Goal: Use online tool/utility: Utilize a website feature to perform a specific function

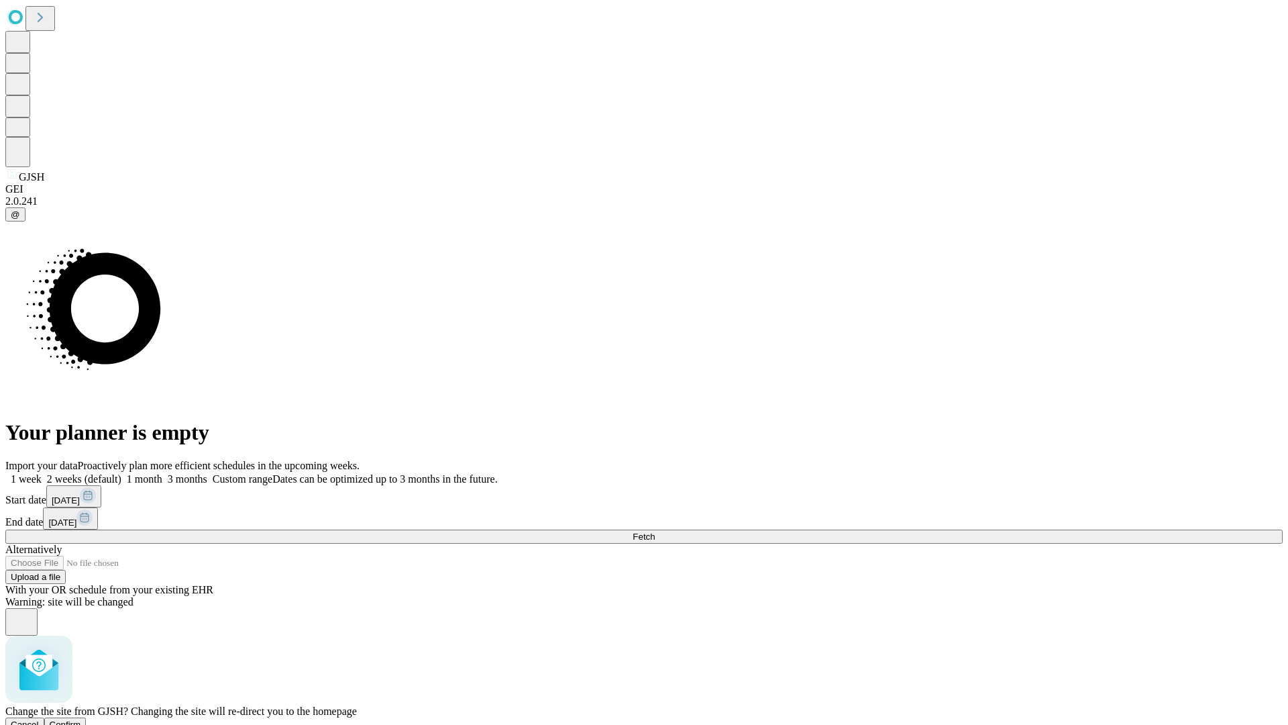
click at [81, 719] on span "Confirm" at bounding box center [66, 724] width 32 height 10
click at [121, 473] on label "2 weeks (default)" at bounding box center [82, 478] width 80 height 11
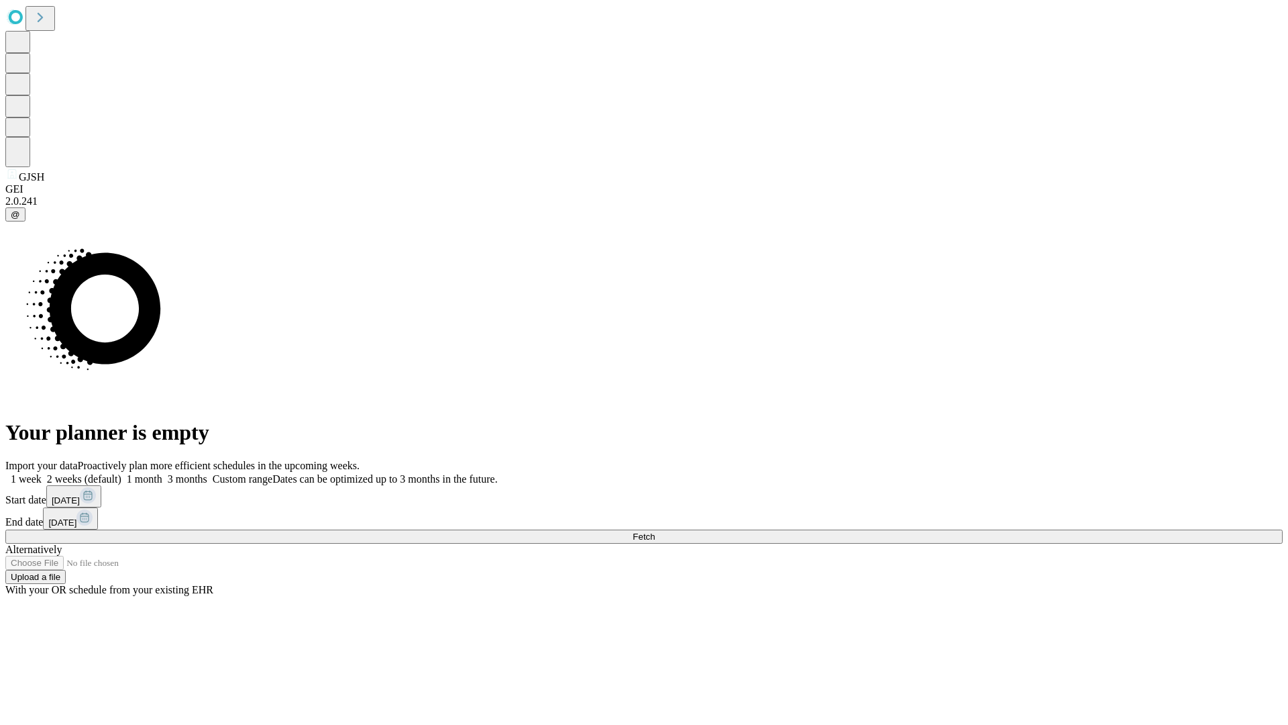
click at [655, 531] on span "Fetch" at bounding box center [644, 536] width 22 height 10
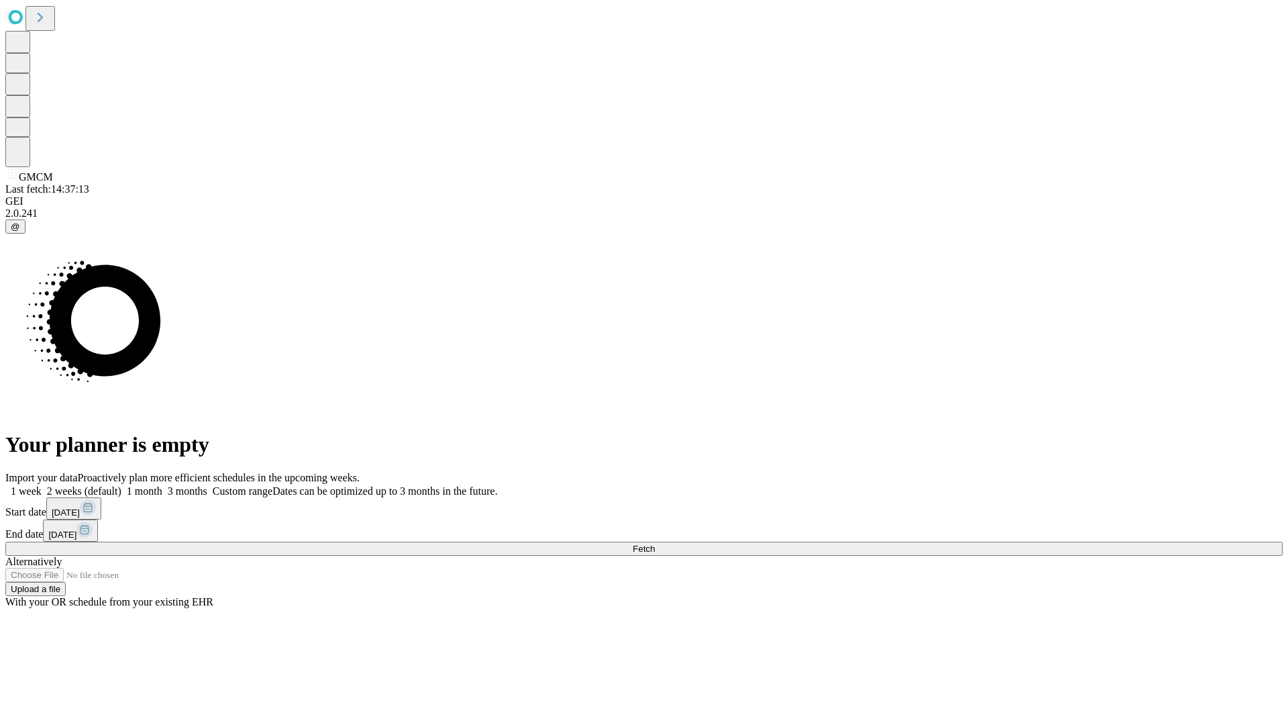
click at [121, 485] on label "2 weeks (default)" at bounding box center [82, 490] width 80 height 11
click at [655, 544] on span "Fetch" at bounding box center [644, 549] width 22 height 10
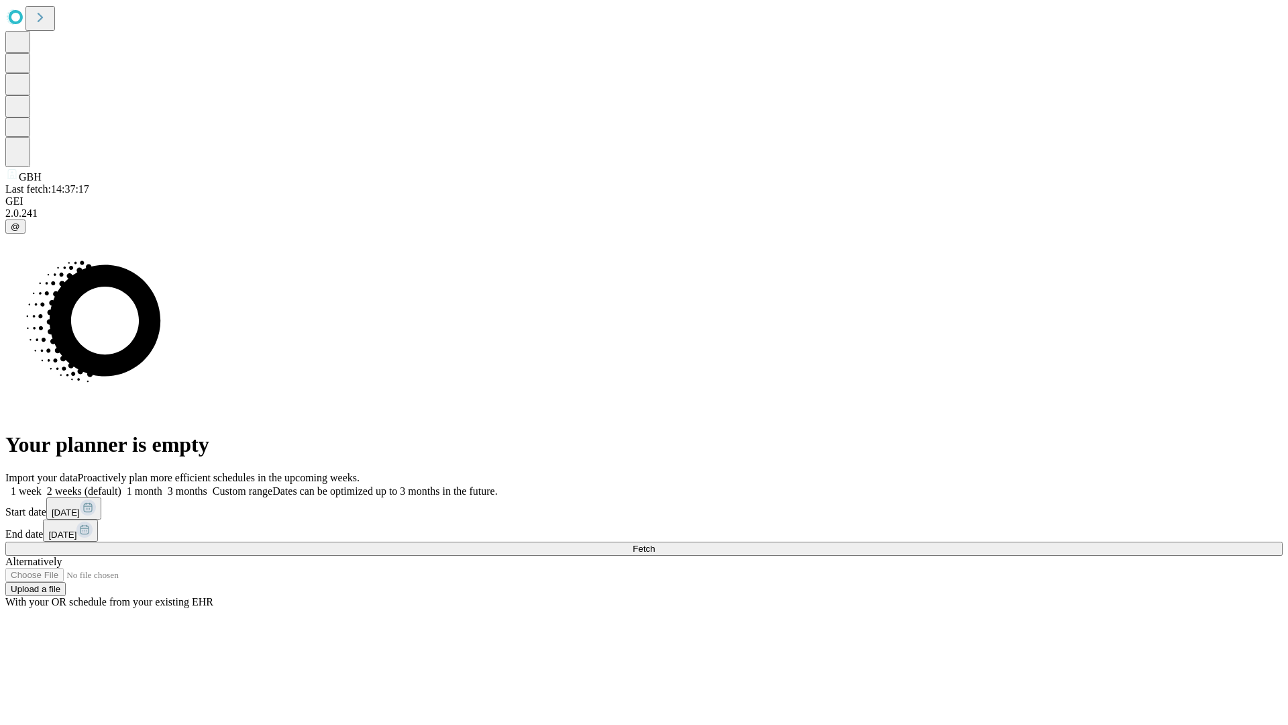
click at [121, 485] on label "2 weeks (default)" at bounding box center [82, 490] width 80 height 11
click at [655, 544] on span "Fetch" at bounding box center [644, 549] width 22 height 10
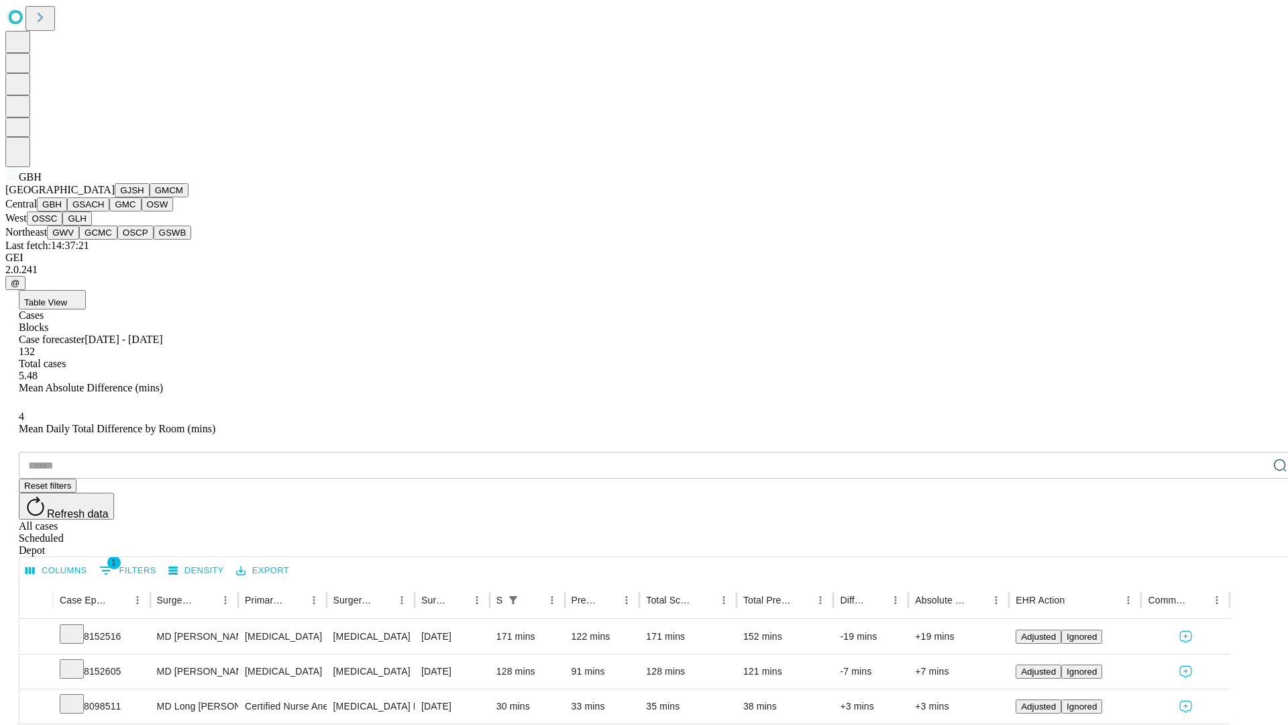
click at [104, 211] on button "GSACH" at bounding box center [88, 204] width 42 height 14
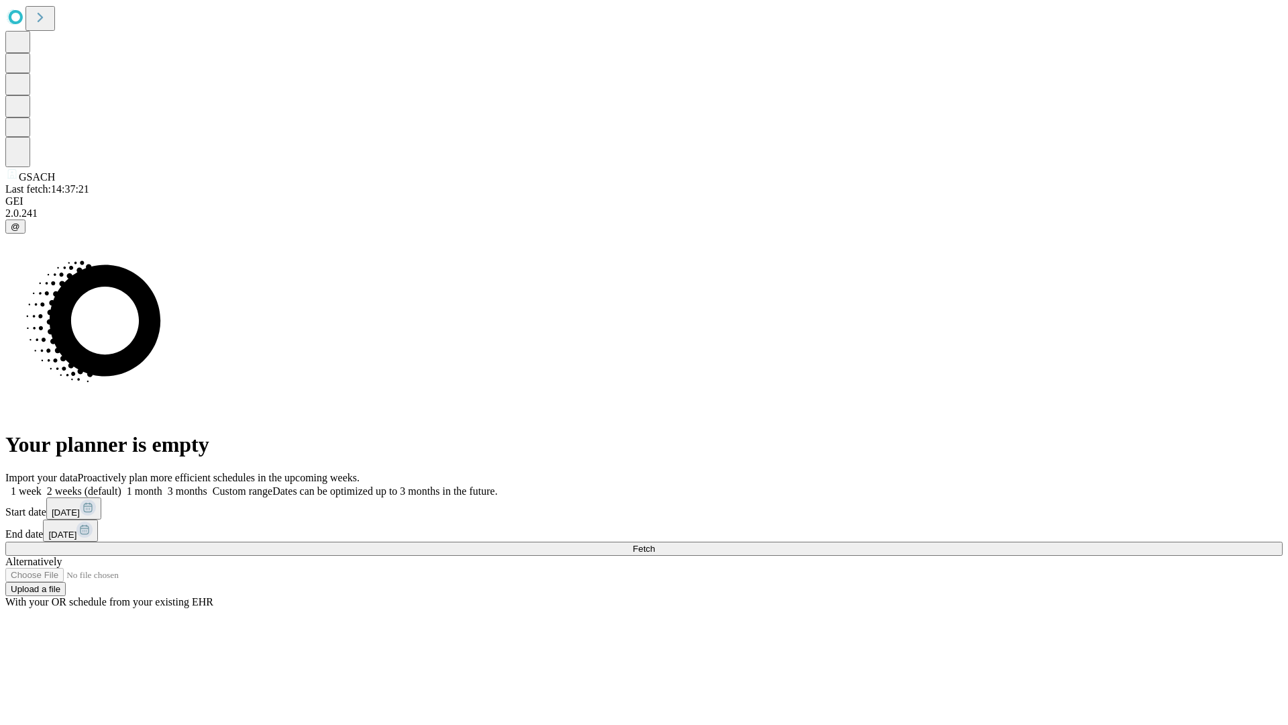
click at [655, 544] on span "Fetch" at bounding box center [644, 549] width 22 height 10
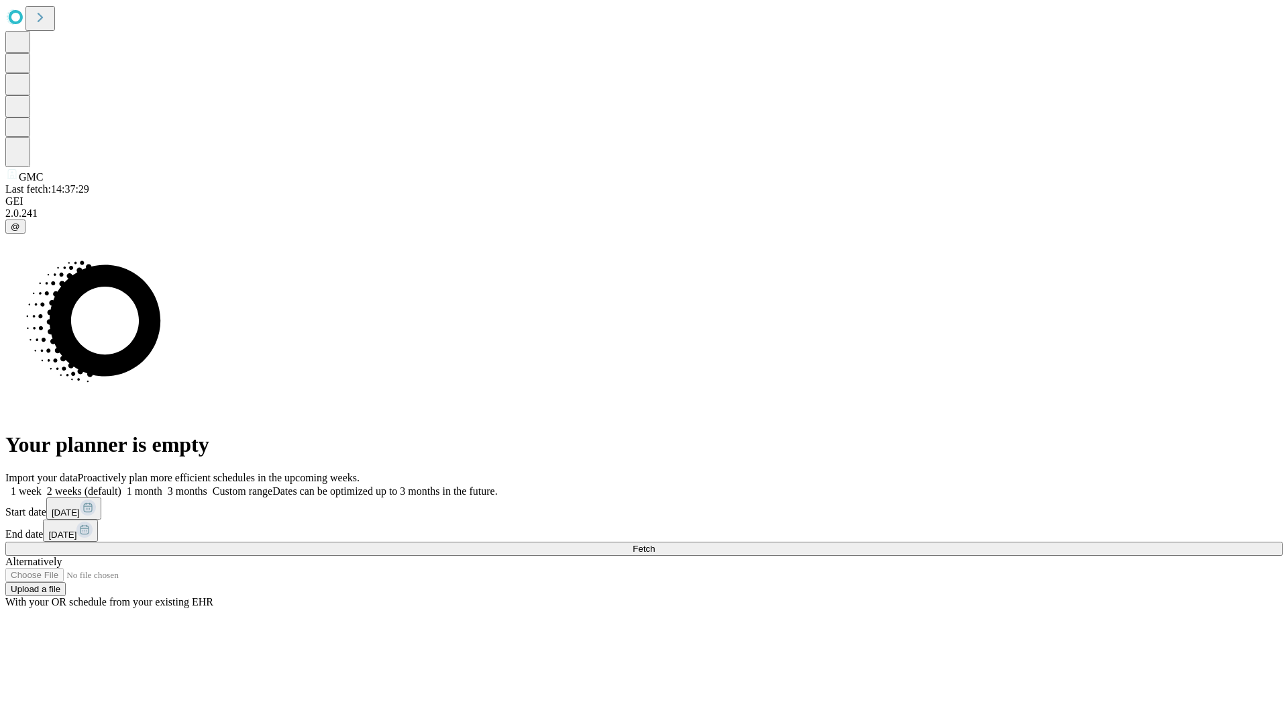
click at [655, 544] on span "Fetch" at bounding box center [644, 549] width 22 height 10
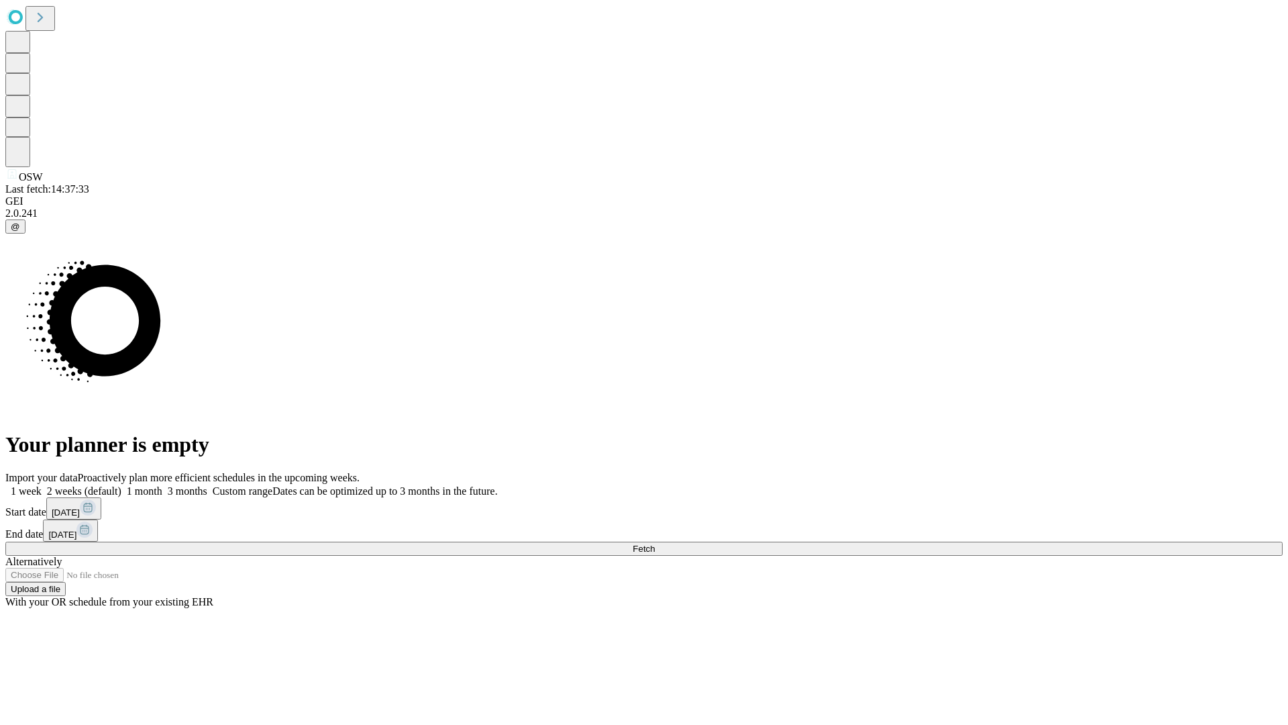
click at [655, 544] on span "Fetch" at bounding box center [644, 549] width 22 height 10
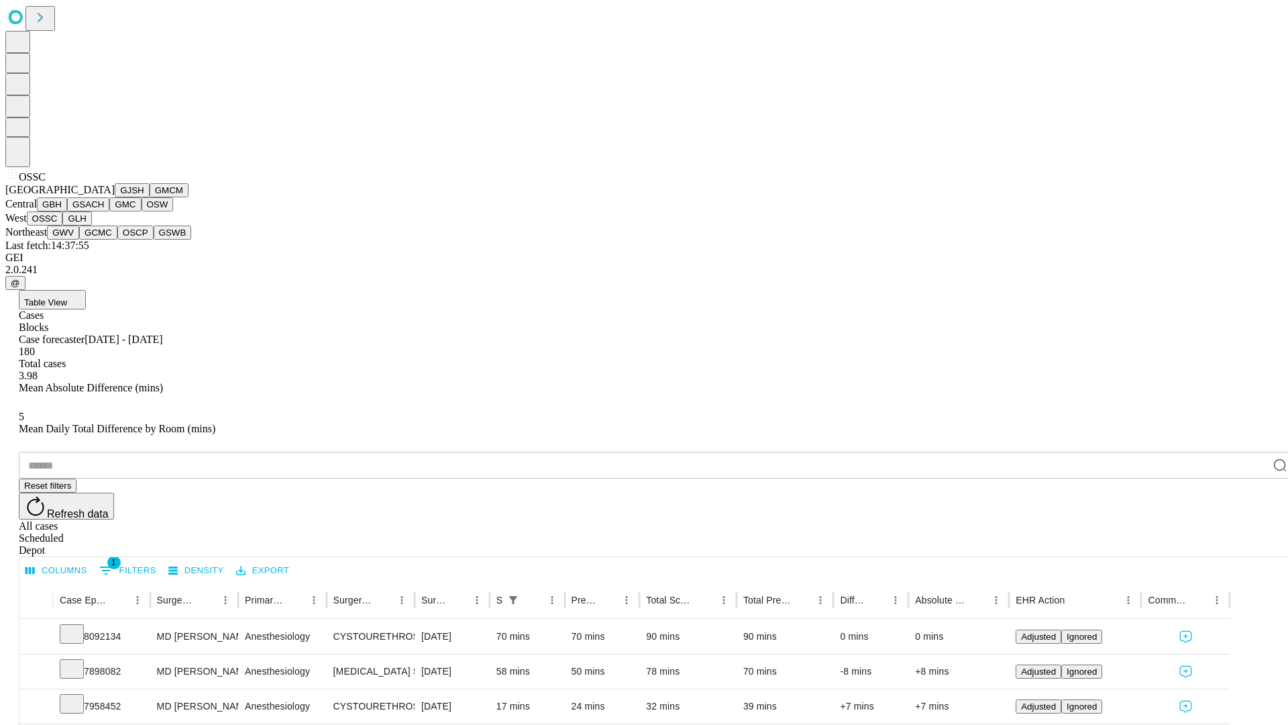
click at [91, 225] on button "GLH" at bounding box center [76, 218] width 29 height 14
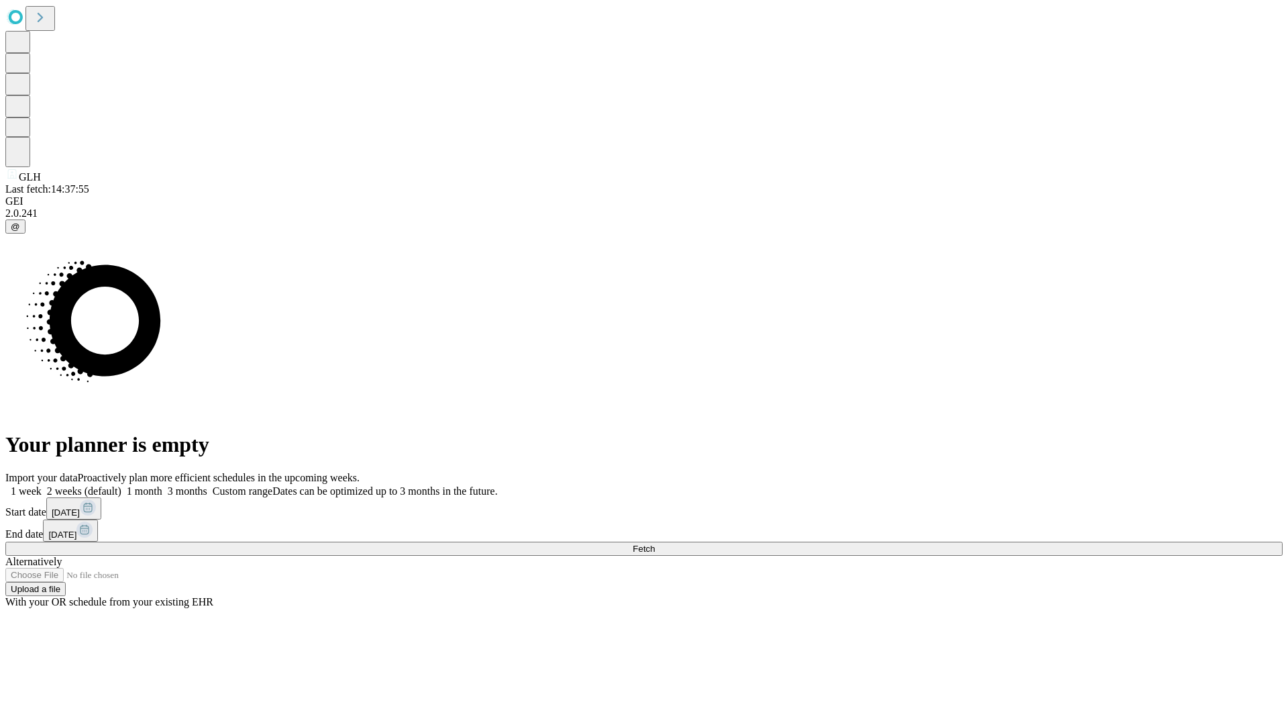
click at [121, 485] on label "2 weeks (default)" at bounding box center [82, 490] width 80 height 11
click at [655, 544] on span "Fetch" at bounding box center [644, 549] width 22 height 10
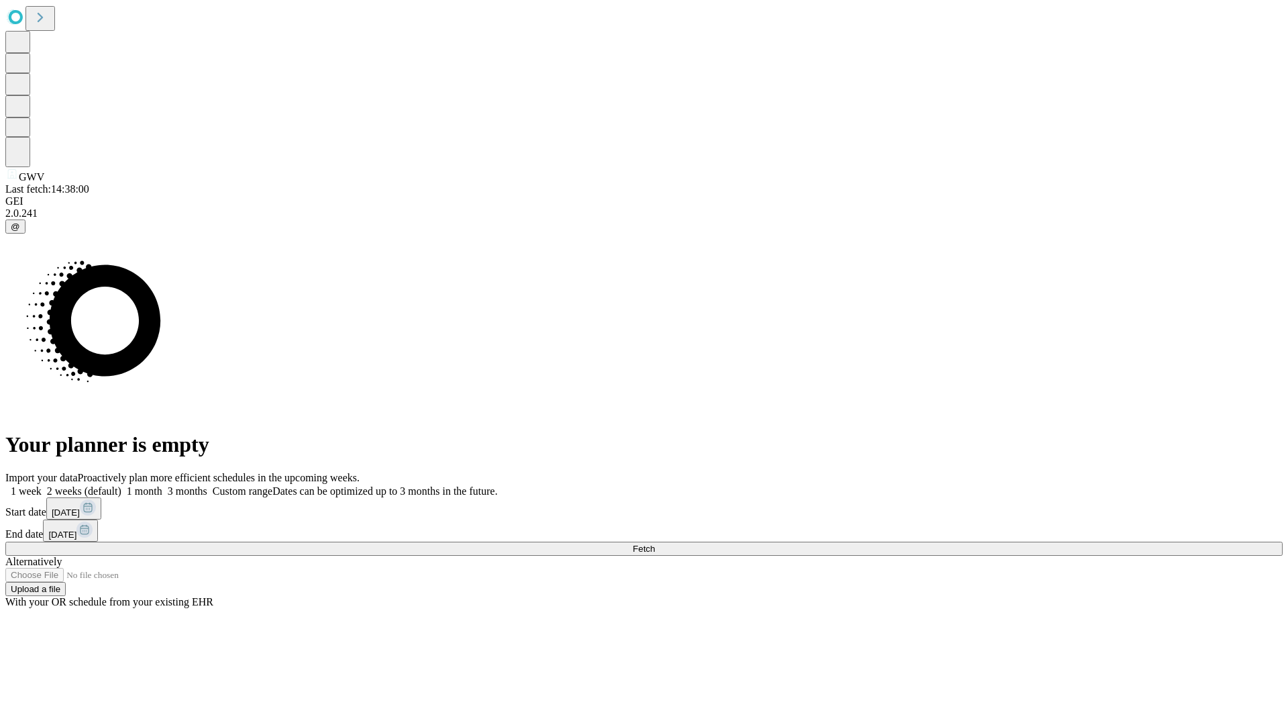
click at [121, 485] on label "2 weeks (default)" at bounding box center [82, 490] width 80 height 11
click at [655, 544] on span "Fetch" at bounding box center [644, 549] width 22 height 10
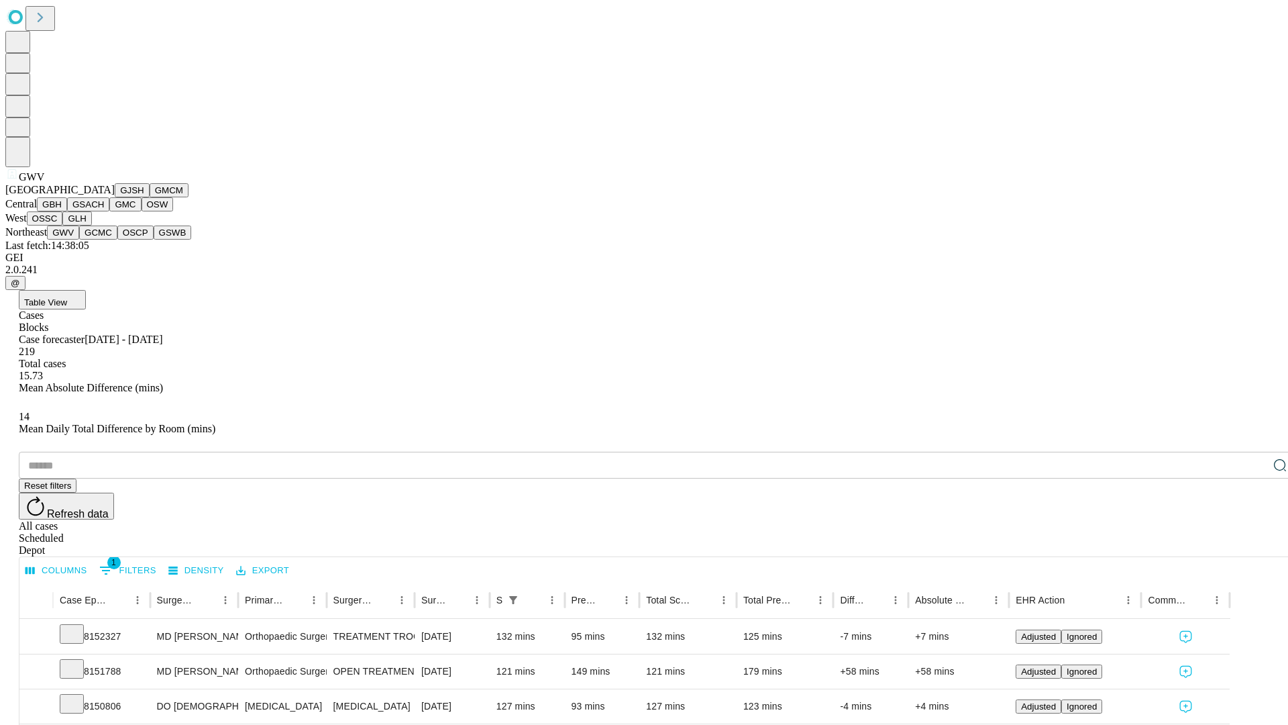
click at [104, 240] on button "GCMC" at bounding box center [98, 232] width 38 height 14
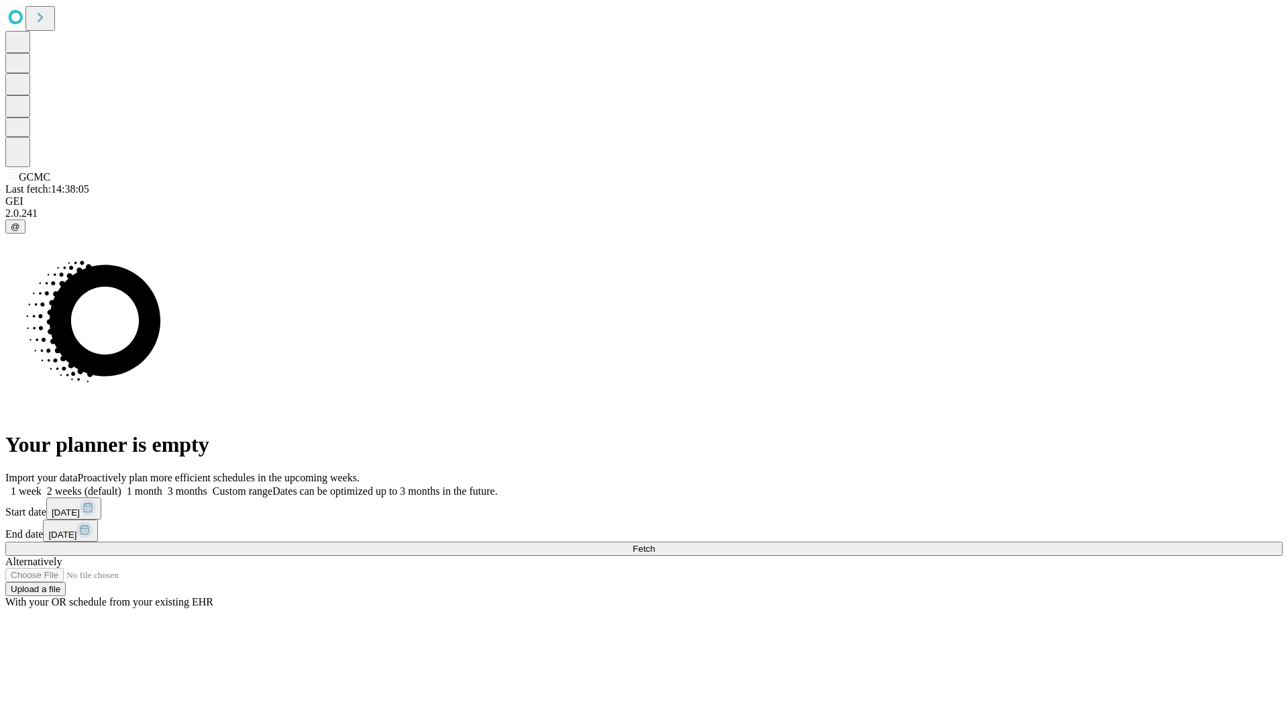
click at [121, 485] on label "2 weeks (default)" at bounding box center [82, 490] width 80 height 11
click at [655, 544] on span "Fetch" at bounding box center [644, 549] width 22 height 10
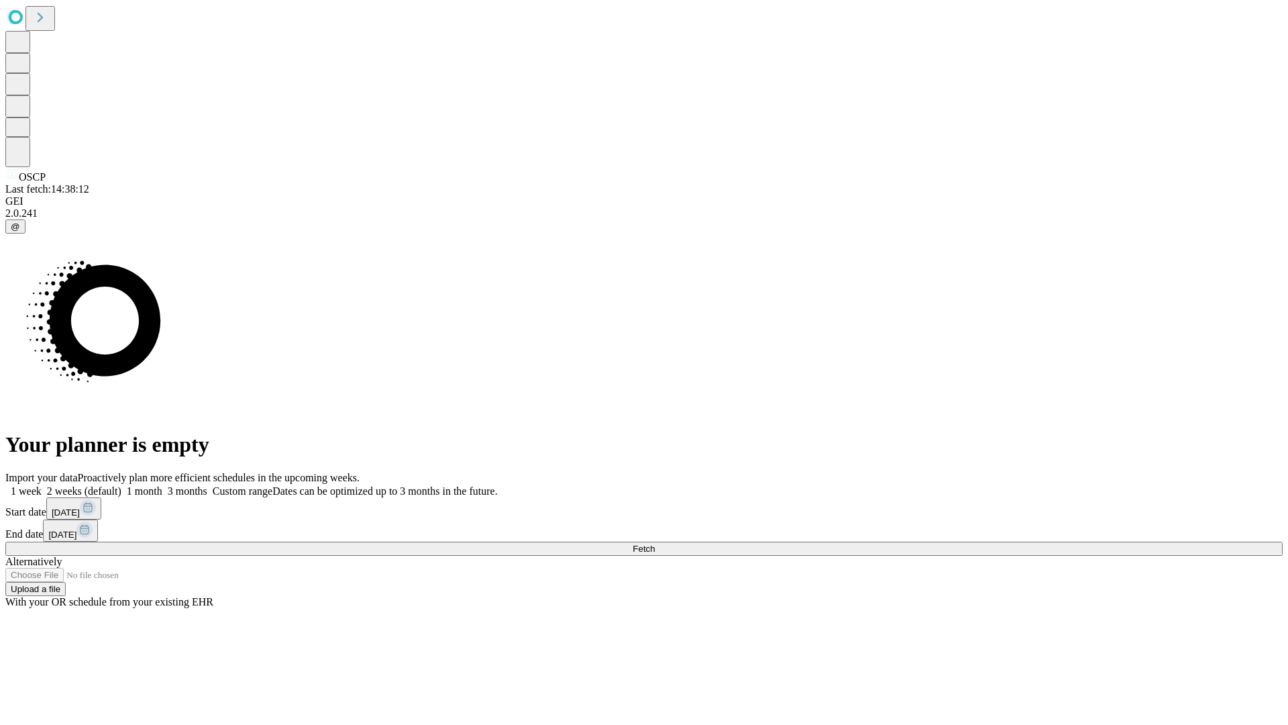
click at [121, 485] on label "2 weeks (default)" at bounding box center [82, 490] width 80 height 11
click at [655, 544] on span "Fetch" at bounding box center [644, 549] width 22 height 10
